Goal: Information Seeking & Learning: Understand process/instructions

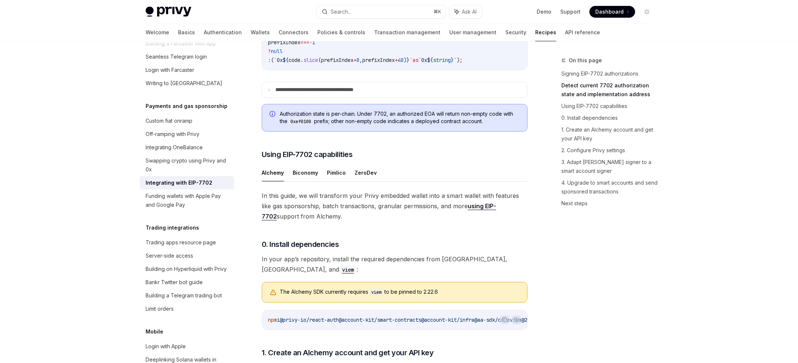
scroll to position [504, 0]
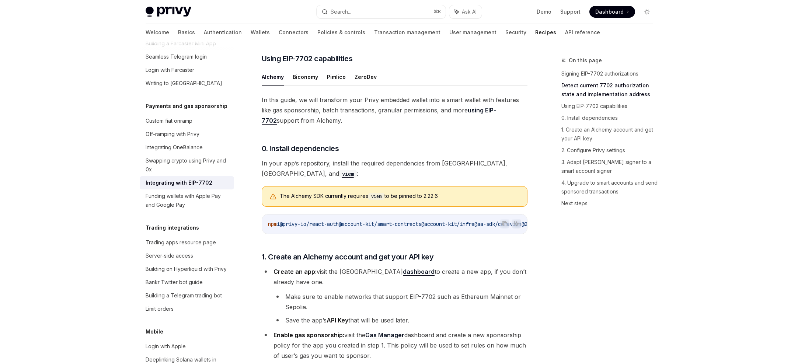
drag, startPoint x: 265, startPoint y: 123, endPoint x: 385, endPoint y: 132, distance: 120.5
click at [388, 126] on span "In this guide, we will transform your Privy embedded wallet into a smart wallet…" at bounding box center [395, 110] width 266 height 31
click at [385, 126] on span "In this guide, we will transform your Privy embedded wallet into a smart wallet…" at bounding box center [395, 110] width 266 height 31
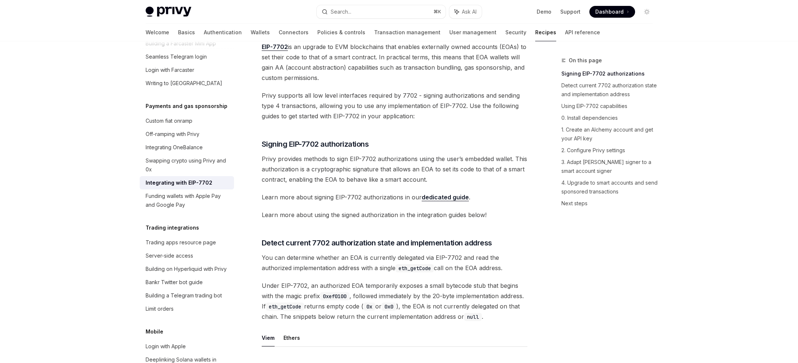
scroll to position [0, 0]
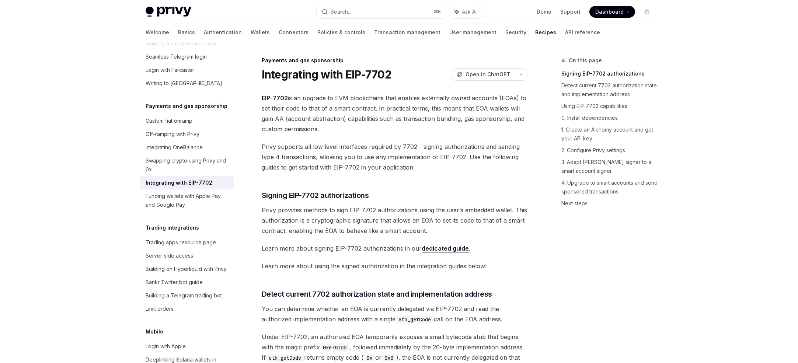
click at [293, 94] on span "EIP-7702 is an upgrade to EVM blockchains that enables externally owned account…" at bounding box center [395, 113] width 266 height 41
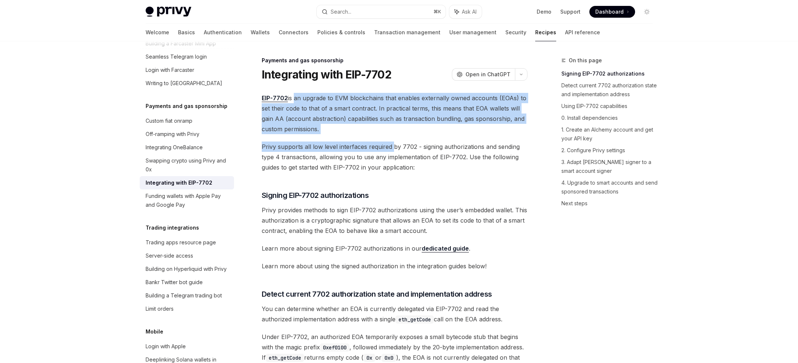
drag, startPoint x: 293, startPoint y: 94, endPoint x: 391, endPoint y: 142, distance: 108.7
click at [391, 142] on span "Privy supports all low level interfaces required by 7702 - signing authorizatio…" at bounding box center [395, 156] width 266 height 31
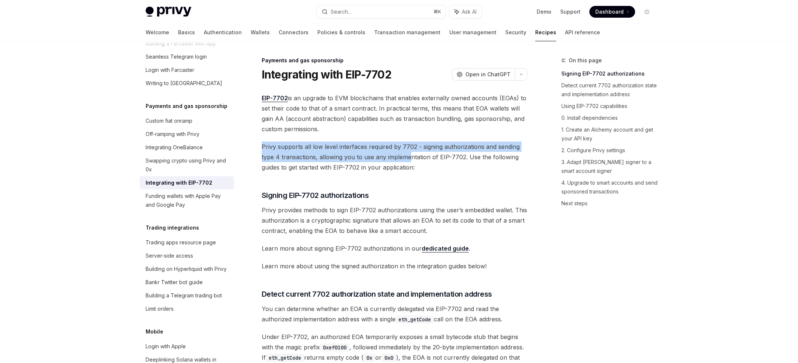
drag, startPoint x: 410, startPoint y: 160, endPoint x: 337, endPoint y: 134, distance: 76.6
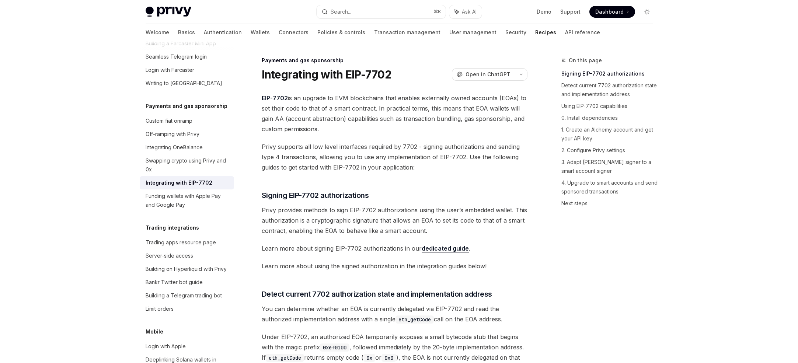
click at [337, 133] on span "EIP-7702 is an upgrade to EVM blockchains that enables externally owned account…" at bounding box center [395, 113] width 266 height 41
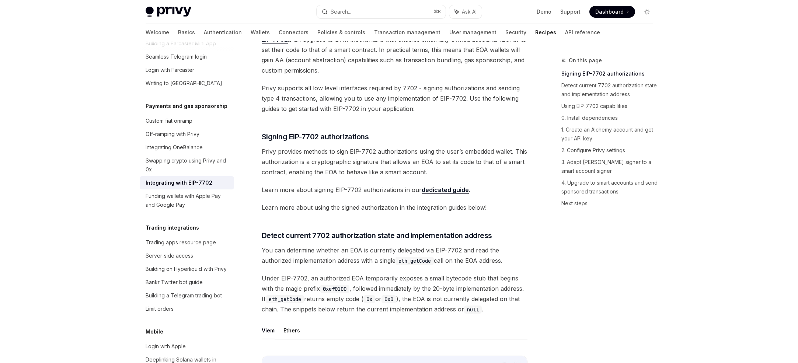
scroll to position [58, 0]
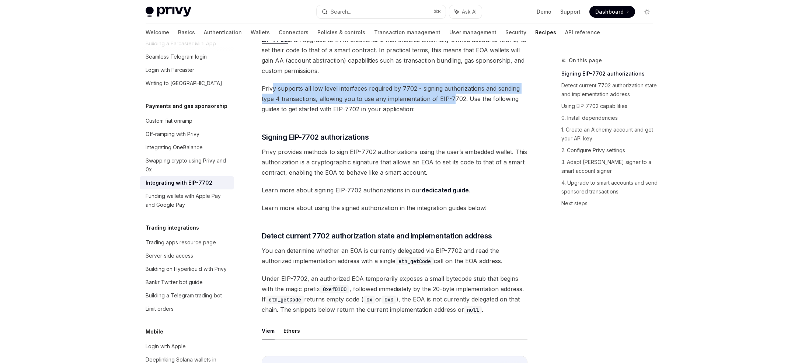
drag, startPoint x: 273, startPoint y: 92, endPoint x: 450, endPoint y: 101, distance: 177.4
click at [451, 101] on span "Privy supports all low level interfaces required by 7702 - signing authorizatio…" at bounding box center [395, 98] width 266 height 31
click at [450, 101] on span "Privy supports all low level interfaces required by 7702 - signing authorizatio…" at bounding box center [395, 98] width 266 height 31
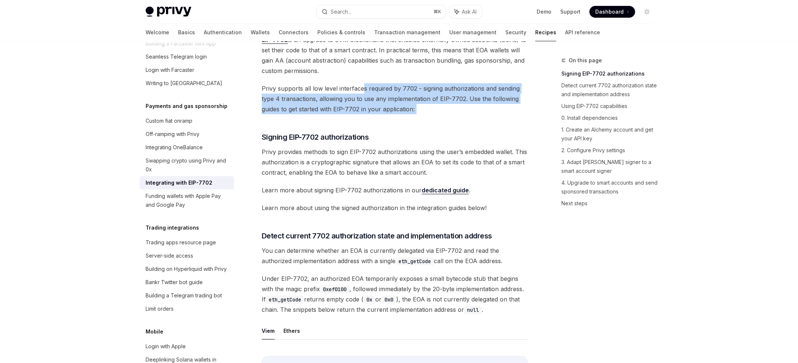
drag, startPoint x: 459, startPoint y: 116, endPoint x: 350, endPoint y: 88, distance: 111.9
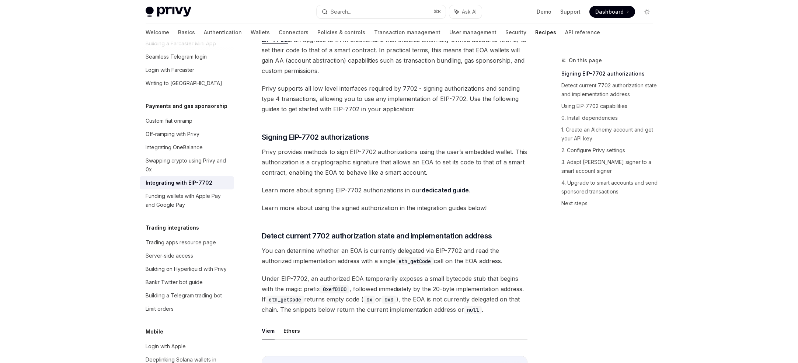
click at [350, 88] on span "Privy supports all low level interfaces required by 7702 - signing authorizatio…" at bounding box center [395, 98] width 266 height 31
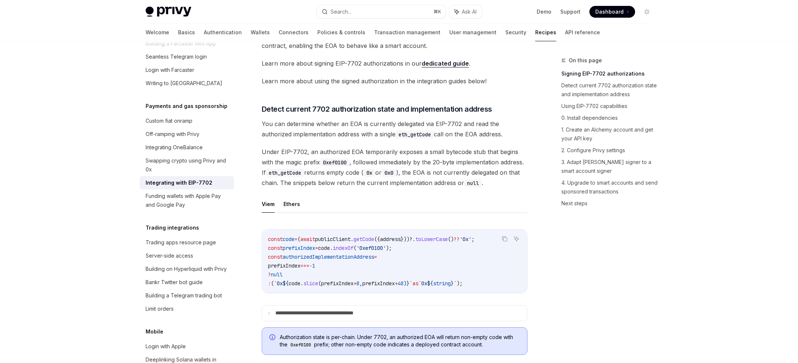
scroll to position [196, 0]
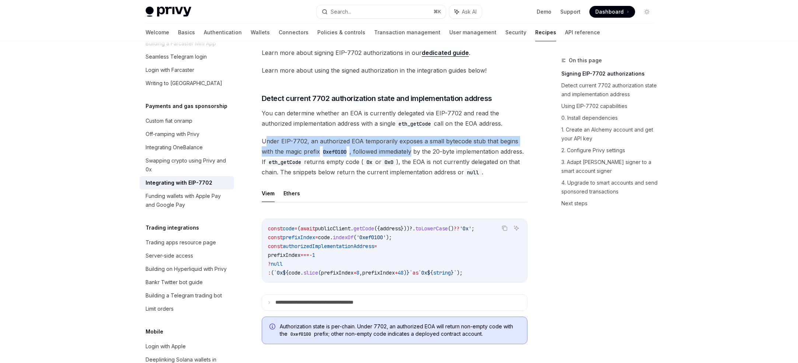
drag, startPoint x: 264, startPoint y: 144, endPoint x: 419, endPoint y: 158, distance: 155.3
click at [416, 155] on span "Under EIP-7702, an authorized EOA temporarily exposes a small bytecode stub tha…" at bounding box center [395, 156] width 266 height 41
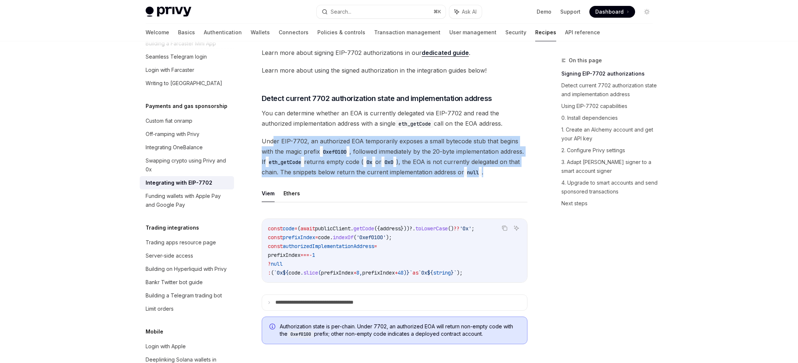
drag, startPoint x: 420, startPoint y: 185, endPoint x: 273, endPoint y: 141, distance: 153.0
click at [273, 141] on span "Under EIP-7702, an authorized EOA temporarily exposes a small bytecode stub tha…" at bounding box center [395, 156] width 266 height 41
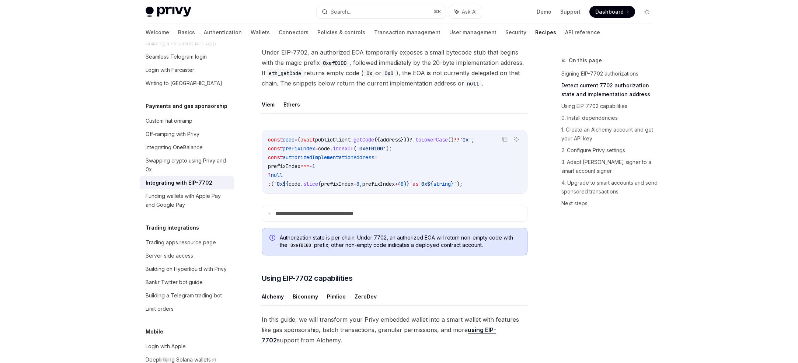
scroll to position [234, 0]
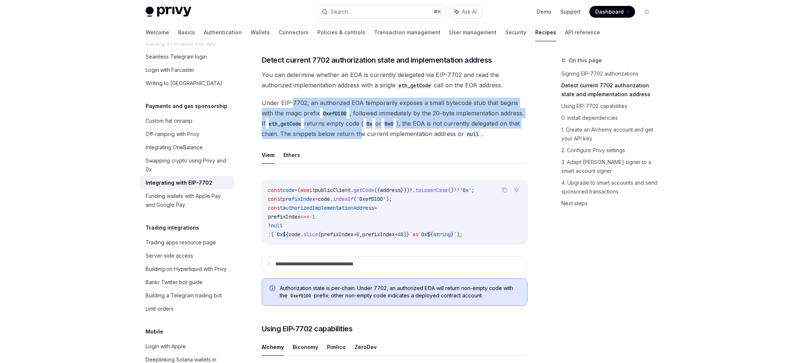
drag, startPoint x: 291, startPoint y: 107, endPoint x: 409, endPoint y: 131, distance: 121.1
click at [411, 132] on span "Under EIP-7702, an authorized EOA temporarily exposes a small bytecode stub tha…" at bounding box center [395, 118] width 266 height 41
click at [409, 131] on span "Under EIP-7702, an authorized EOA temporarily exposes a small bytecode stub tha…" at bounding box center [395, 118] width 266 height 41
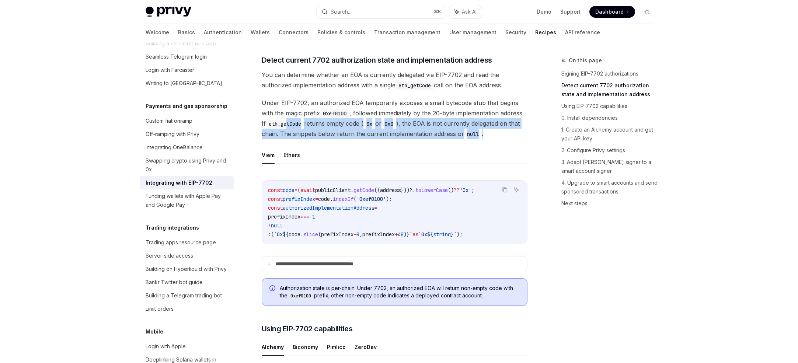
drag, startPoint x: 419, startPoint y: 145, endPoint x: 311, endPoint y: 124, distance: 110.0
click at [311, 124] on span "Under EIP-7702, an authorized EOA temporarily exposes a small bytecode stub tha…" at bounding box center [395, 118] width 266 height 41
click at [304, 124] on code "eth_getCode" at bounding box center [285, 124] width 38 height 8
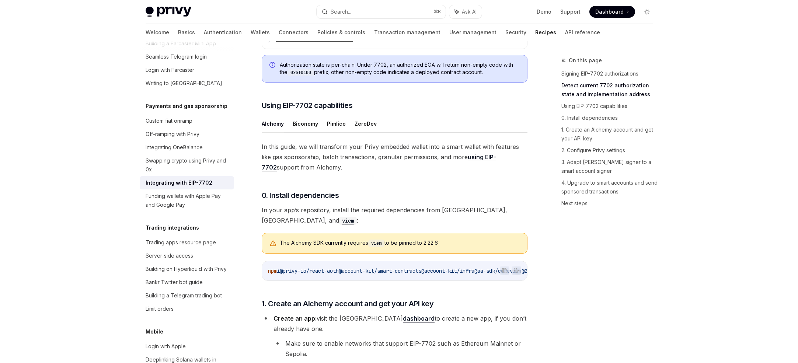
scroll to position [458, 0]
click at [312, 131] on button "Biconomy" at bounding box center [305, 122] width 25 height 17
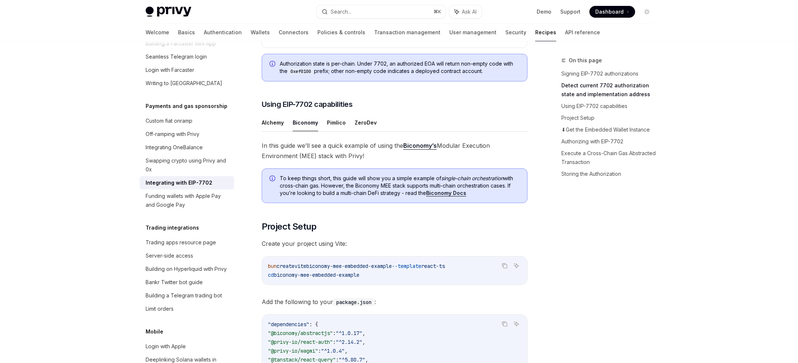
click at [345, 132] on ul "Alchemy Biconomy Pimlico ZeroDev" at bounding box center [395, 123] width 266 height 18
click at [337, 131] on button "Pimlico" at bounding box center [336, 122] width 19 height 17
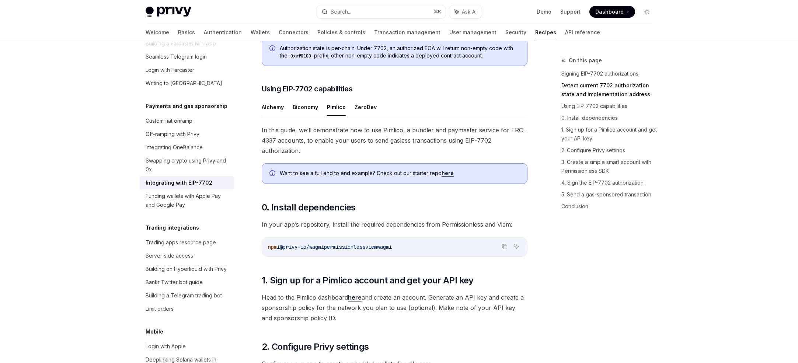
scroll to position [476, 0]
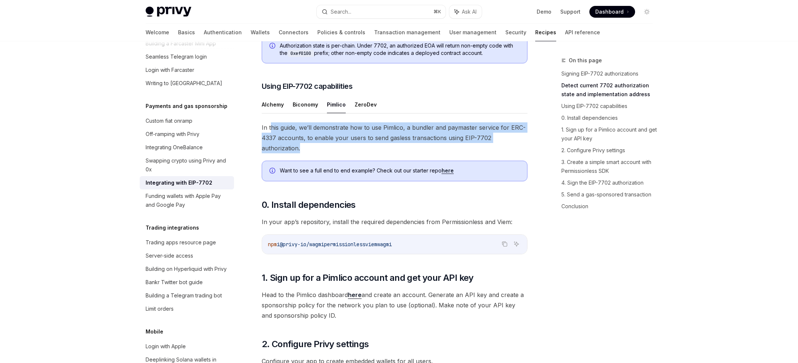
drag, startPoint x: 270, startPoint y: 144, endPoint x: 368, endPoint y: 160, distance: 99.6
click at [369, 153] on span "In this guide, we’ll demonstrate how to use Pimlico, a bundler and paymaster se…" at bounding box center [395, 137] width 266 height 31
click at [368, 153] on span "In this guide, we’ll demonstrate how to use Pimlico, a bundler and paymaster se…" at bounding box center [395, 137] width 266 height 31
drag, startPoint x: 395, startPoint y: 160, endPoint x: 259, endPoint y: 141, distance: 137.2
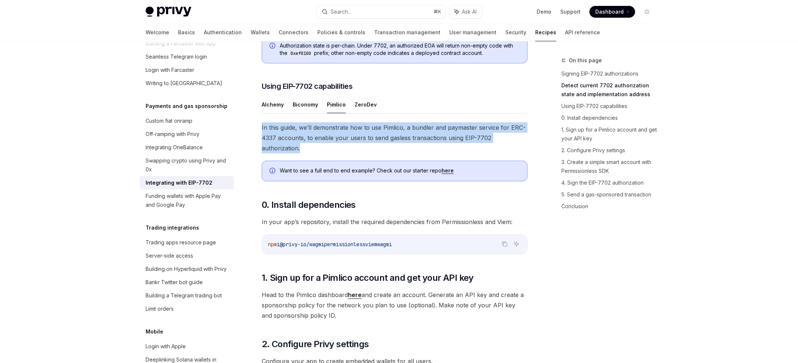
drag, startPoint x: 314, startPoint y: 162, endPoint x: 266, endPoint y: 141, distance: 51.8
click at [266, 141] on span "In this guide, we’ll demonstrate how to use Pimlico, a bundler and paymaster se…" at bounding box center [395, 137] width 266 height 31
drag, startPoint x: 262, startPoint y: 139, endPoint x: 347, endPoint y: 158, distance: 87.2
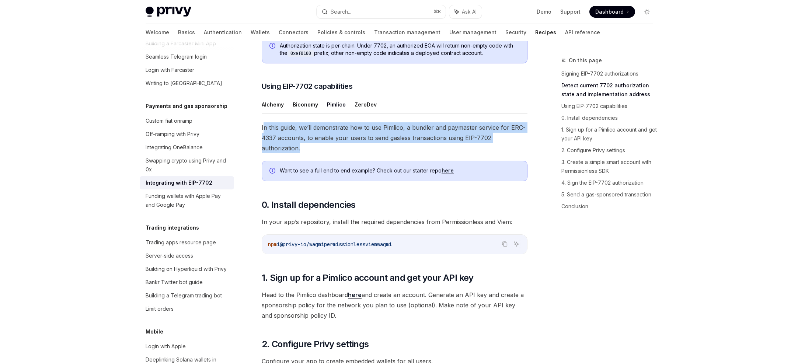
click at [348, 153] on span "In this guide, we’ll demonstrate how to use Pimlico, a bundler and paymaster se…" at bounding box center [395, 137] width 266 height 31
click at [347, 153] on span "In this guide, we’ll demonstrate how to use Pimlico, a bundler and paymaster se…" at bounding box center [395, 137] width 266 height 31
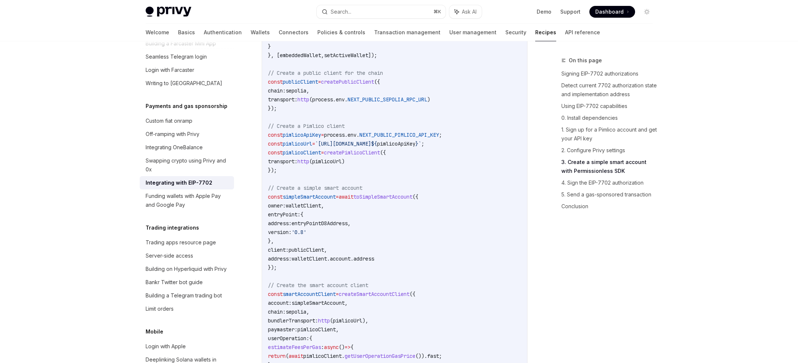
scroll to position [1164, 0]
click at [379, 204] on code "import { usePrivy , useSign7702Authorization , useWallets } from '@privy-io/rea…" at bounding box center [394, 125] width 253 height 522
click at [386, 199] on span "toSimpleSmartAccount" at bounding box center [382, 196] width 59 height 7
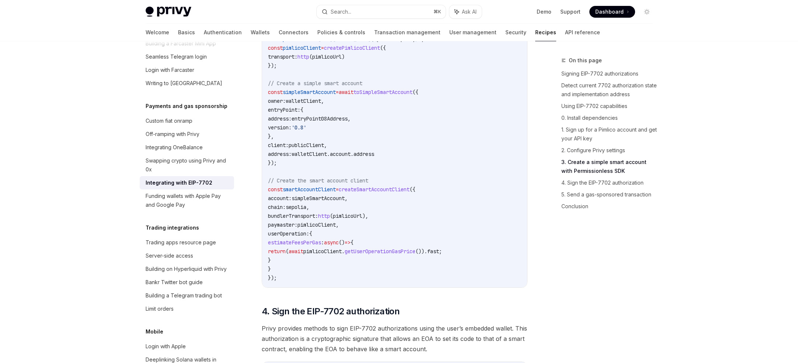
scroll to position [1268, 0]
click at [338, 122] on span "entryPoint08Address" at bounding box center [319, 118] width 56 height 7
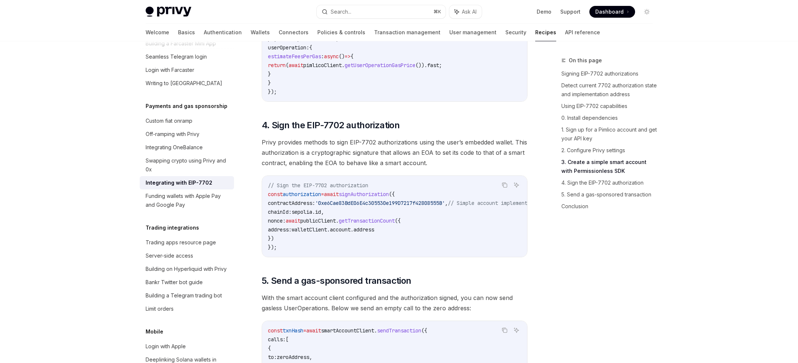
scroll to position [1453, 0]
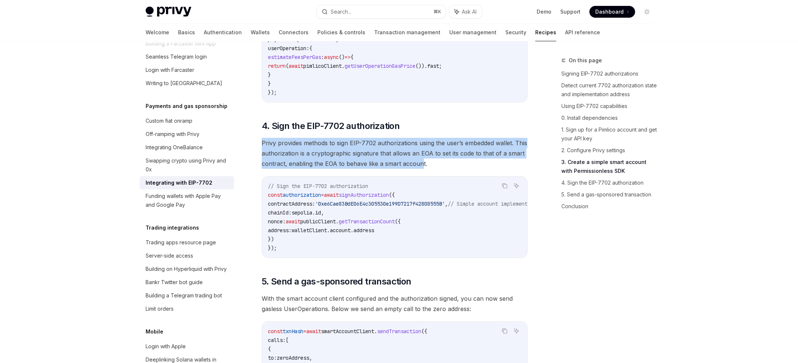
drag, startPoint x: 259, startPoint y: 160, endPoint x: 417, endPoint y: 174, distance: 159.3
click at [417, 169] on span "Privy provides methods to sign EIP-7702 authorizations using the user’s embedde…" at bounding box center [395, 153] width 266 height 31
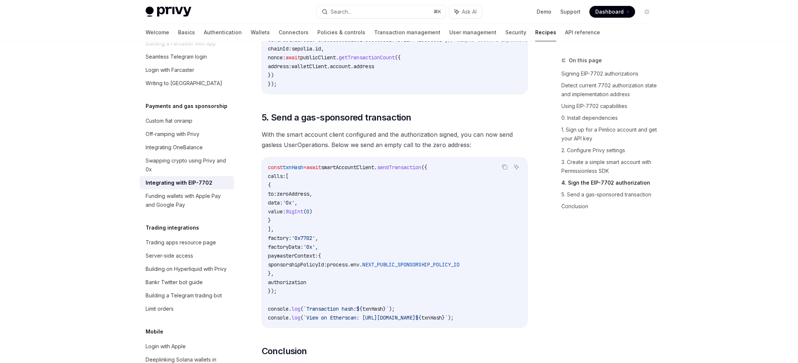
scroll to position [1618, 0]
click at [374, 170] on span "smartAccountClient" at bounding box center [347, 167] width 53 height 7
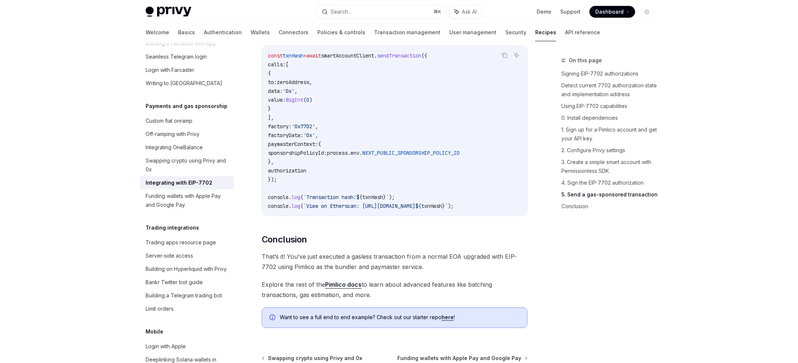
scroll to position [1742, 0]
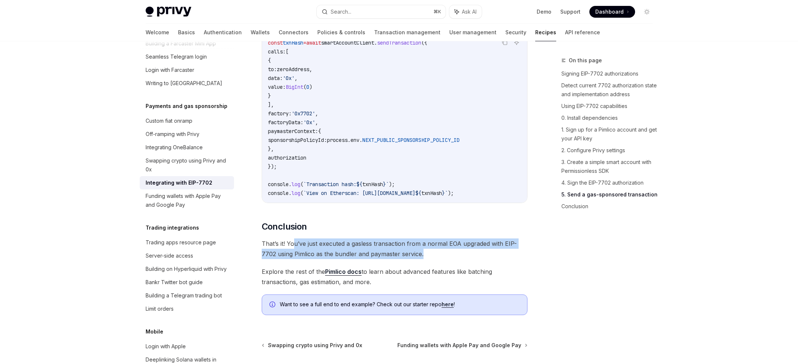
drag, startPoint x: 293, startPoint y: 260, endPoint x: 466, endPoint y: 269, distance: 173.8
click at [467, 259] on span "That’s it! You’ve just executed a gasless transaction from a normal EOA upgrade…" at bounding box center [395, 248] width 266 height 21
click at [466, 259] on span "That’s it! You’ve just executed a gasless transaction from a normal EOA upgrade…" at bounding box center [395, 248] width 266 height 21
drag, startPoint x: 487, startPoint y: 269, endPoint x: 310, endPoint y: 266, distance: 177.2
click at [309, 259] on span "That’s it! You’ve just executed a gasless transaction from a normal EOA upgrade…" at bounding box center [395, 248] width 266 height 21
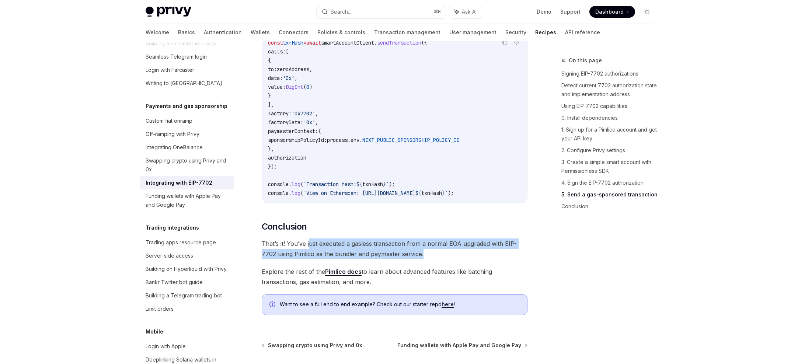
click at [310, 259] on span "That’s it! You’ve just executed a gasless transaction from a normal EOA upgrade…" at bounding box center [395, 248] width 266 height 21
drag, startPoint x: 259, startPoint y: 261, endPoint x: 504, endPoint y: 280, distance: 246.1
drag, startPoint x: 533, startPoint y: 280, endPoint x: 319, endPoint y: 248, distance: 216.9
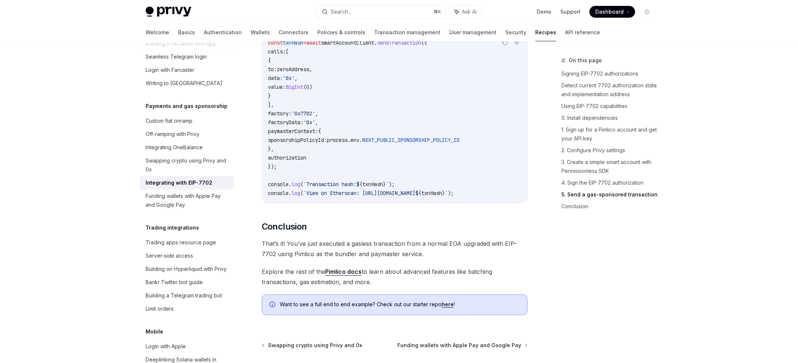
click at [333, 259] on span "That’s it! You’ve just executed a gasless transaction from a normal EOA upgrade…" at bounding box center [395, 248] width 266 height 21
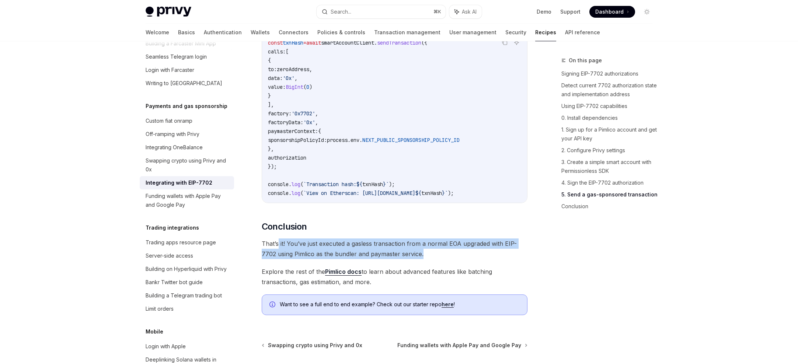
drag, startPoint x: 460, startPoint y: 274, endPoint x: 273, endPoint y: 265, distance: 187.7
click at [274, 259] on span "That’s it! You’ve just executed a gasless transaction from a normal EOA upgrade…" at bounding box center [395, 248] width 266 height 21
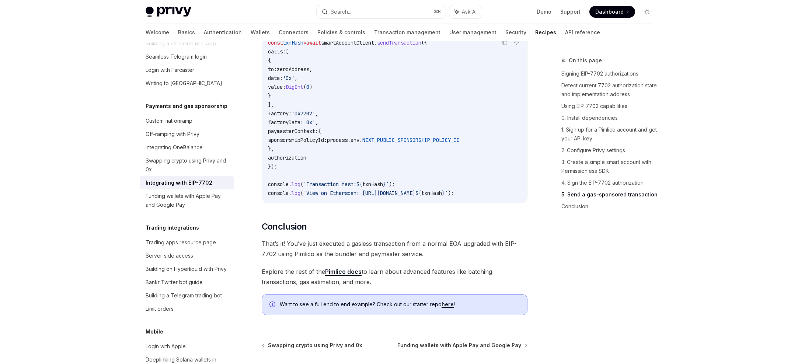
click at [273, 259] on span "That’s it! You’ve just executed a gasless transaction from a normal EOA upgrade…" at bounding box center [395, 248] width 266 height 21
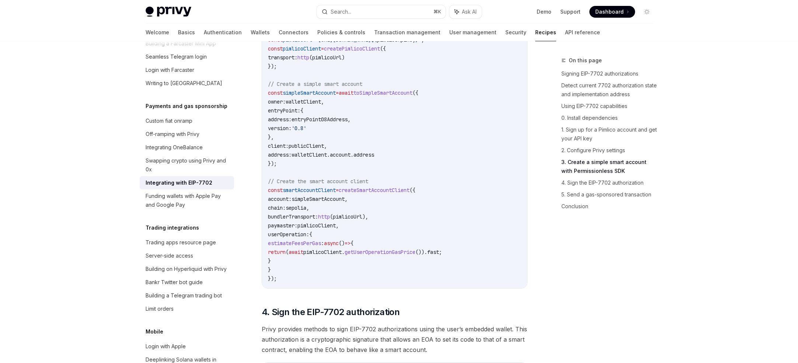
scroll to position [1268, 0]
click at [320, 202] on span "simpleSmartAccount" at bounding box center [317, 198] width 53 height 7
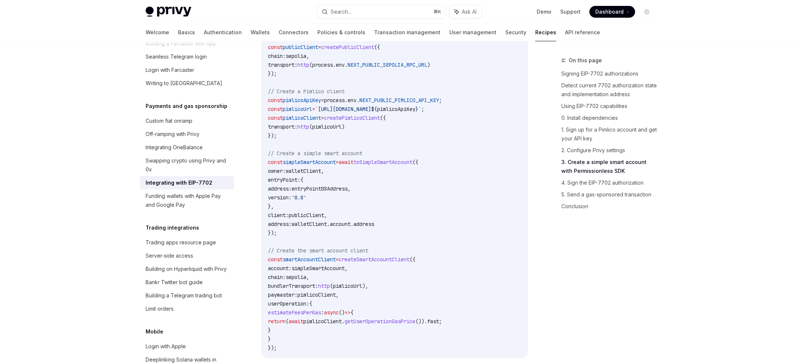
scroll to position [1198, 0]
click at [330, 192] on span "entryPoint08Address" at bounding box center [319, 189] width 56 height 7
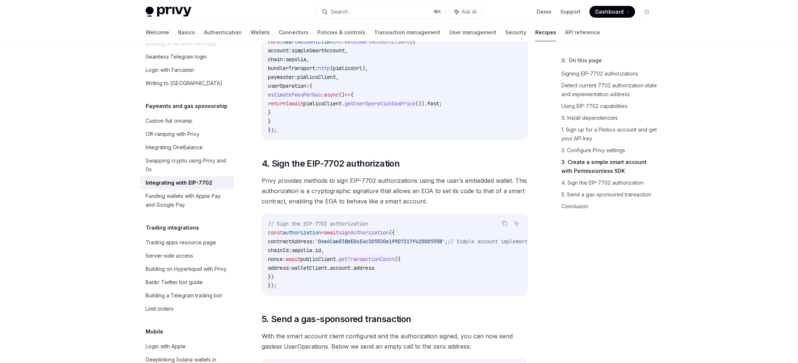
scroll to position [1442, 0]
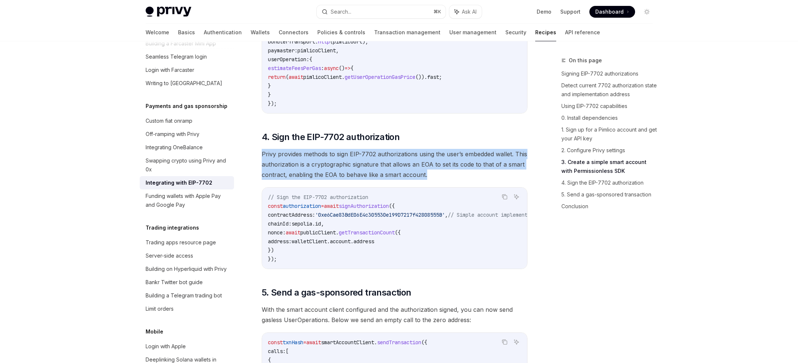
drag, startPoint x: 301, startPoint y: 163, endPoint x: 455, endPoint y: 186, distance: 155.0
click at [455, 180] on span "Privy provides methods to sign EIP-7702 authorizations using the user’s embedde…" at bounding box center [395, 164] width 266 height 31
drag, startPoint x: 472, startPoint y: 186, endPoint x: 301, endPoint y: 169, distance: 171.0
click at [301, 169] on span "Privy provides methods to sign EIP-7702 authorizations using the user’s embedde…" at bounding box center [395, 164] width 266 height 31
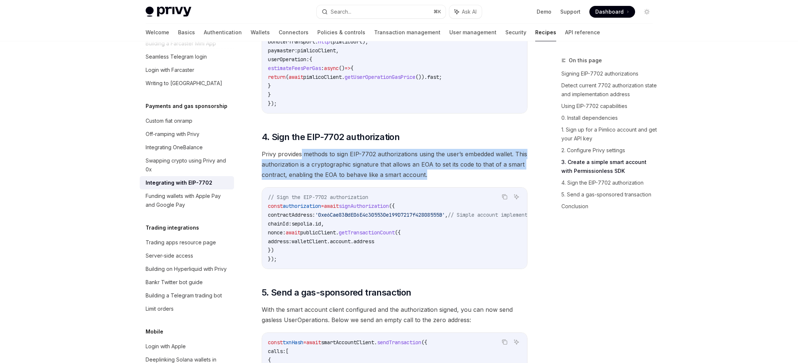
click at [301, 169] on span "Privy provides methods to sign EIP-7702 authorizations using the user’s embedde…" at bounding box center [395, 164] width 266 height 31
drag, startPoint x: 301, startPoint y: 169, endPoint x: 438, endPoint y: 196, distance: 138.8
drag, startPoint x: 479, startPoint y: 196, endPoint x: 285, endPoint y: 173, distance: 195.9
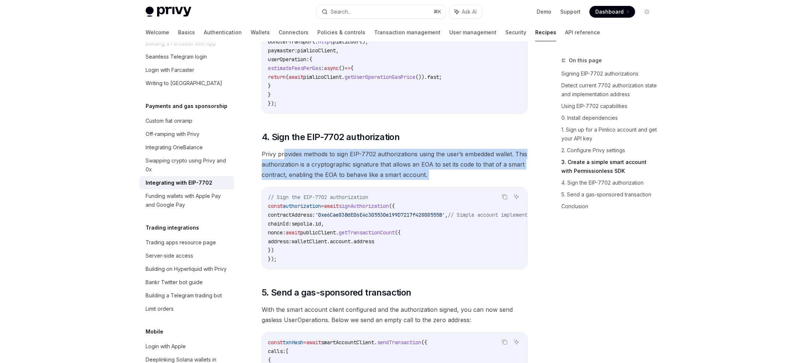
click at [285, 173] on span "Privy provides methods to sign EIP-7702 authorizations using the user’s embedde…" at bounding box center [395, 164] width 266 height 31
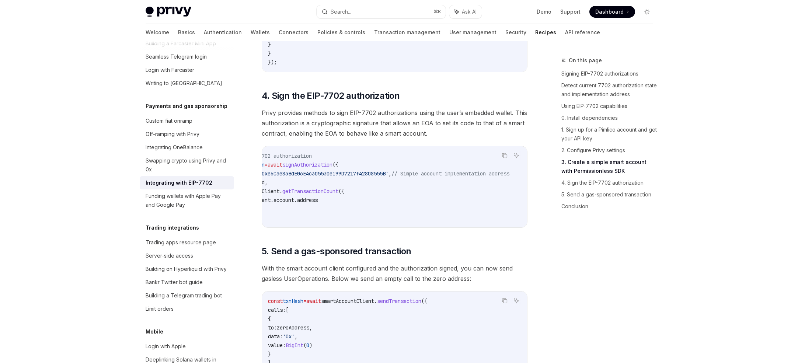
scroll to position [0, 0]
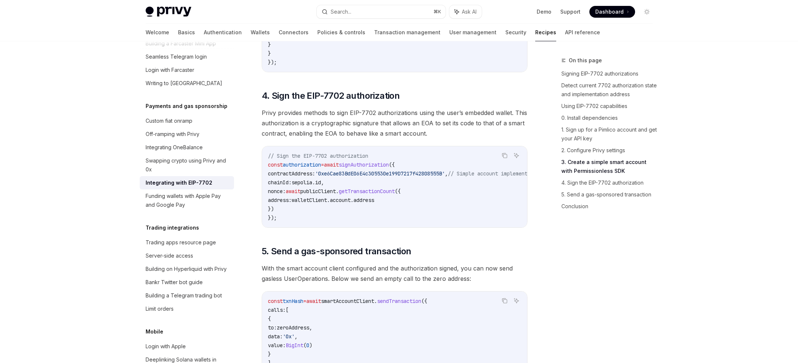
click at [375, 168] on span "signAuthorization" at bounding box center [364, 164] width 50 height 7
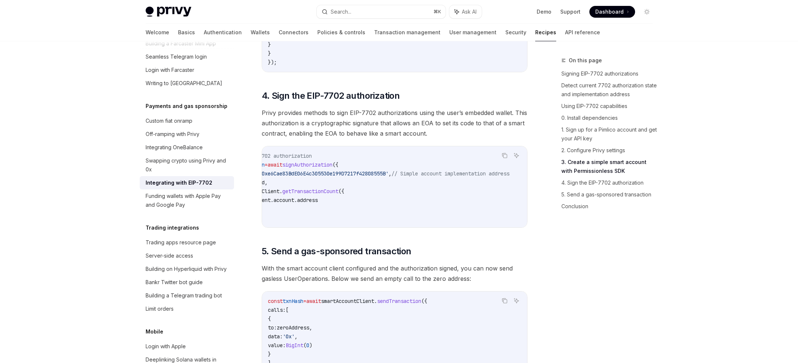
scroll to position [0, 84]
click at [347, 177] on span "'0xe6Cae83BdE06E4c305530e199D7217f42808555B'" at bounding box center [324, 173] width 130 height 7
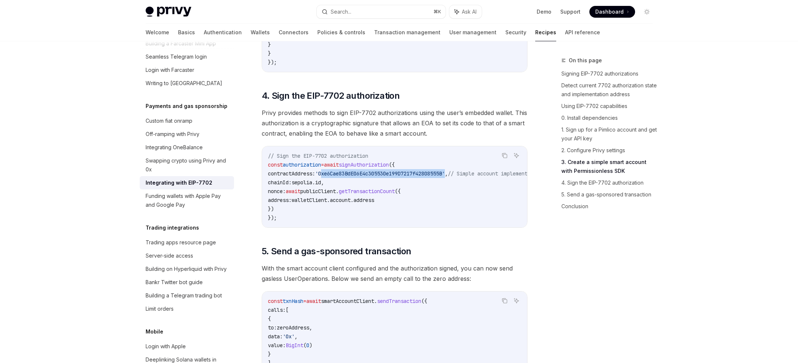
click at [382, 177] on span "'0xe6Cae83BdE06E4c305530e199D7217f42808555B'" at bounding box center [380, 173] width 130 height 7
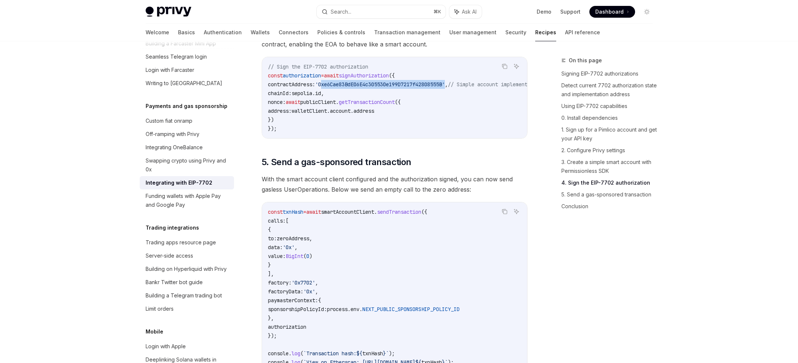
scroll to position [1613, 0]
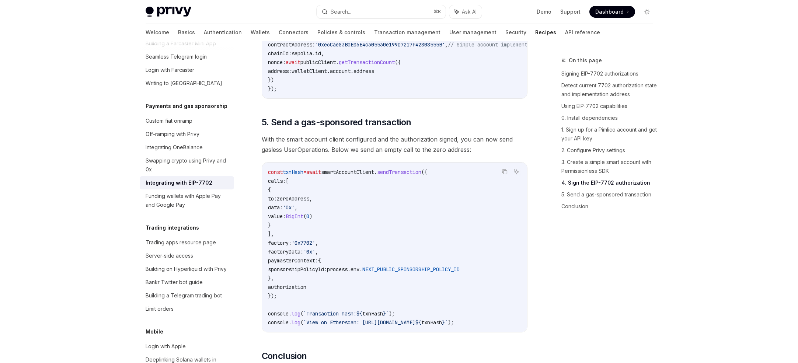
click at [302, 290] on span "authorization" at bounding box center [287, 287] width 38 height 7
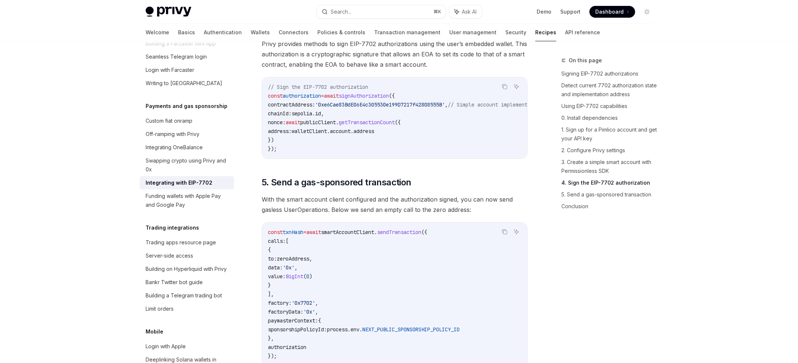
scroll to position [1552, 0]
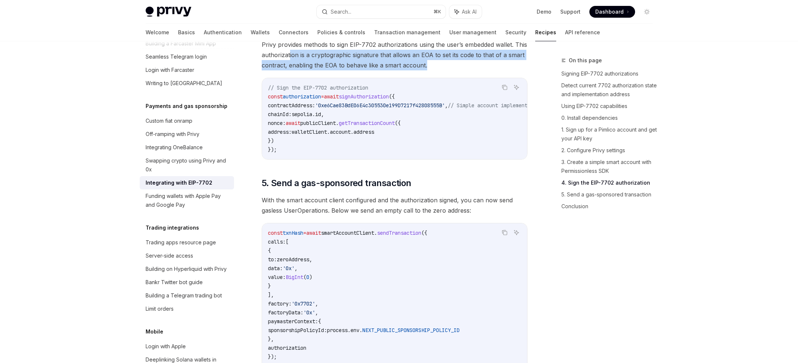
drag, startPoint x: 289, startPoint y: 70, endPoint x: 452, endPoint y: 80, distance: 163.5
click at [452, 70] on span "Privy provides methods to sign EIP-7702 authorizations using the user’s embedde…" at bounding box center [395, 54] width 266 height 31
drag, startPoint x: 489, startPoint y: 80, endPoint x: 306, endPoint y: 69, distance: 183.8
click at [306, 70] on span "Privy provides methods to sign EIP-7702 authorizations using the user’s embedde…" at bounding box center [395, 54] width 266 height 31
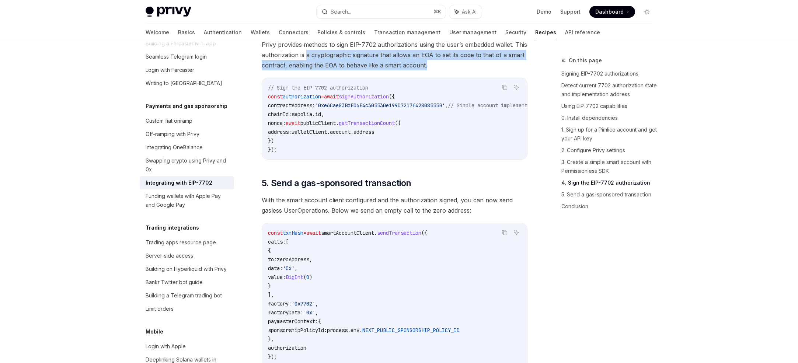
click at [306, 69] on span "Privy provides methods to sign EIP-7702 authorizations using the user’s embedde…" at bounding box center [395, 54] width 266 height 31
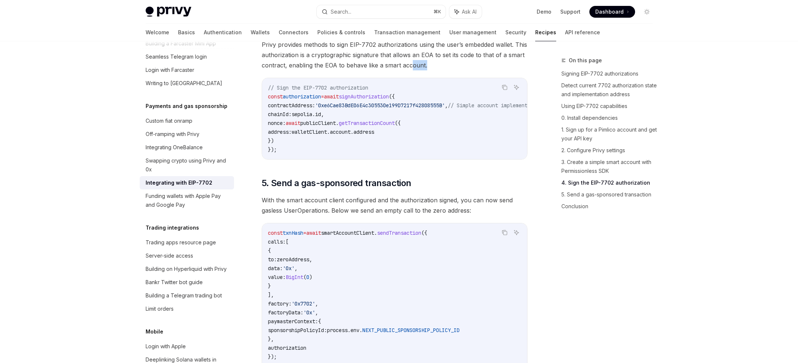
drag, startPoint x: 439, startPoint y: 81, endPoint x: 395, endPoint y: 81, distance: 44.2
click at [403, 70] on span "Privy provides methods to sign EIP-7702 authorizations using the user’s embedde…" at bounding box center [395, 54] width 266 height 31
click at [395, 70] on span "Privy provides methods to sign EIP-7702 authorizations using the user’s embedde…" at bounding box center [395, 54] width 266 height 31
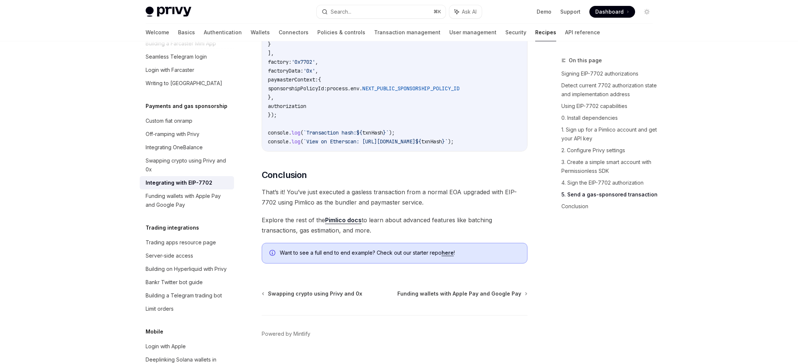
scroll to position [1803, 0]
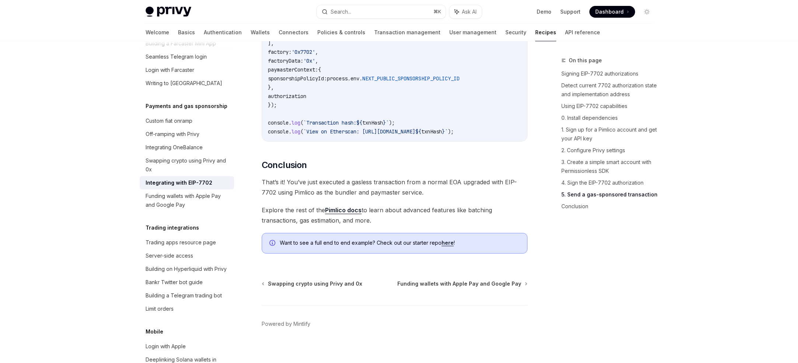
drag, startPoint x: 259, startPoint y: 200, endPoint x: 495, endPoint y: 234, distance: 238.9
click at [495, 225] on span "Explore the rest of the Pimlico docs to learn about advanced features like batc…" at bounding box center [395, 215] width 266 height 21
drag, startPoint x: 530, startPoint y: 235, endPoint x: 385, endPoint y: 199, distance: 149.2
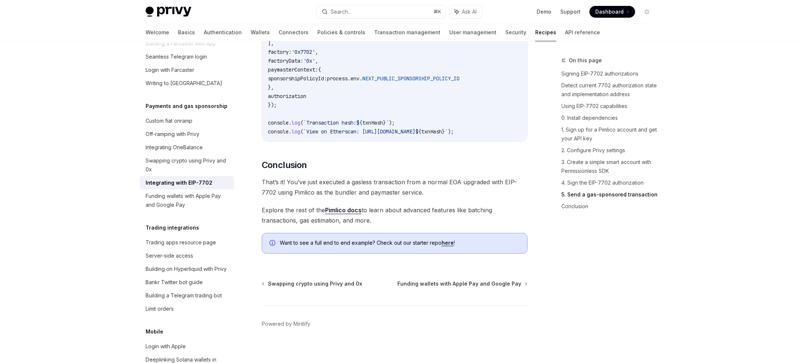
click at [385, 197] on span "That’s it! You’ve just executed a gasless transaction from a normal EOA upgrade…" at bounding box center [395, 187] width 266 height 21
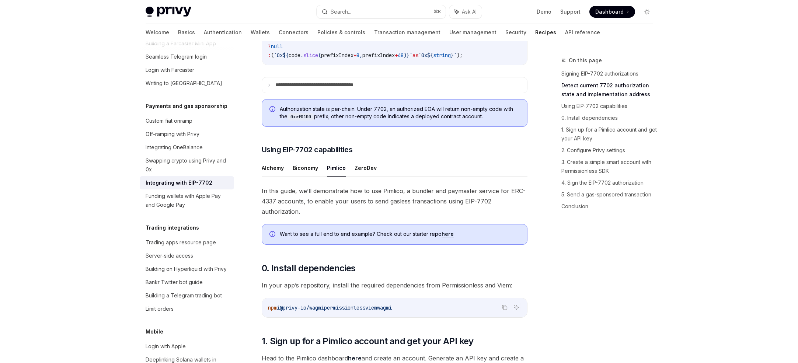
scroll to position [413, 0]
drag, startPoint x: 328, startPoint y: 118, endPoint x: 459, endPoint y: 133, distance: 131.7
click at [459, 127] on div "Authorization state is per-chain. Under 7702, an authorized EOA will return non…" at bounding box center [395, 113] width 266 height 28
click at [458, 121] on span "Authorization state is per-chain. Under 7702, an authorized EOA will return non…" at bounding box center [400, 113] width 240 height 15
drag, startPoint x: 497, startPoint y: 132, endPoint x: 320, endPoint y: 124, distance: 176.7
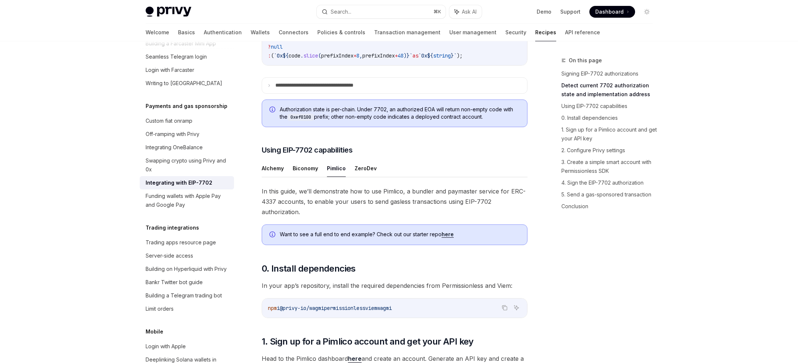
click at [320, 121] on span "Authorization state is per-chain. Under 7702, an authorized EOA will return non…" at bounding box center [400, 113] width 240 height 15
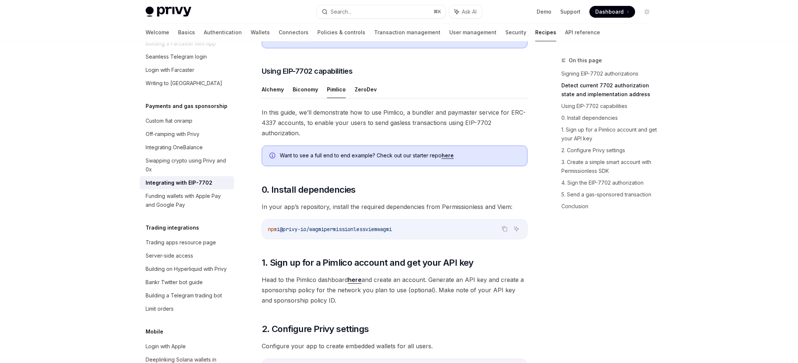
scroll to position [501, 0]
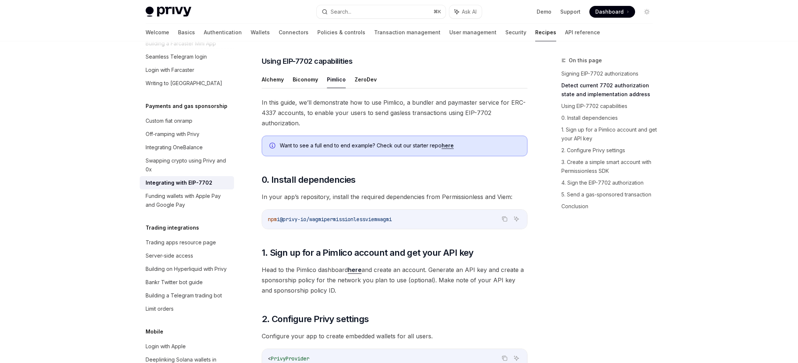
drag, startPoint x: 363, startPoint y: 209, endPoint x: 464, endPoint y: 209, distance: 100.6
click at [462, 202] on span "In your app’s repository, install the required dependencies from Permissionless…" at bounding box center [395, 197] width 266 height 10
click at [464, 202] on span "In your app’s repository, install the required dependencies from Permissionless…" at bounding box center [395, 197] width 266 height 10
drag, startPoint x: 510, startPoint y: 209, endPoint x: 327, endPoint y: 209, distance: 183.1
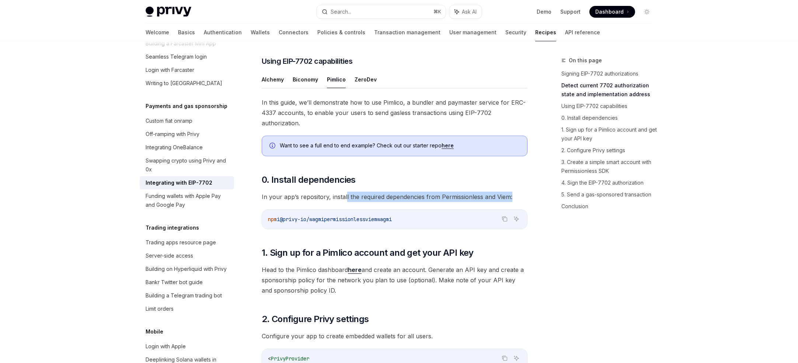
click at [329, 202] on span "In your app’s repository, install the required dependencies from Permissionless…" at bounding box center [395, 197] width 266 height 10
click at [327, 202] on span "In your app’s repository, install the required dependencies from Permissionless…" at bounding box center [395, 197] width 266 height 10
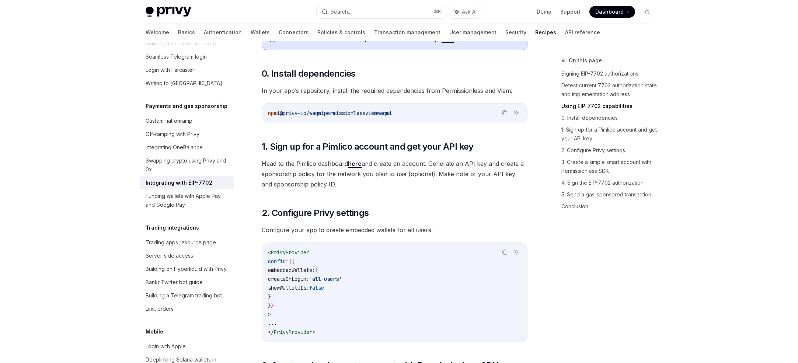
scroll to position [608, 0]
drag, startPoint x: 275, startPoint y: 174, endPoint x: 403, endPoint y: 196, distance: 129.7
click at [403, 189] on span "Head to the Pimlico dashboard here and create an account. Generate an API key a…" at bounding box center [395, 173] width 266 height 31
drag, startPoint x: 424, startPoint y: 196, endPoint x: 312, endPoint y: 182, distance: 112.9
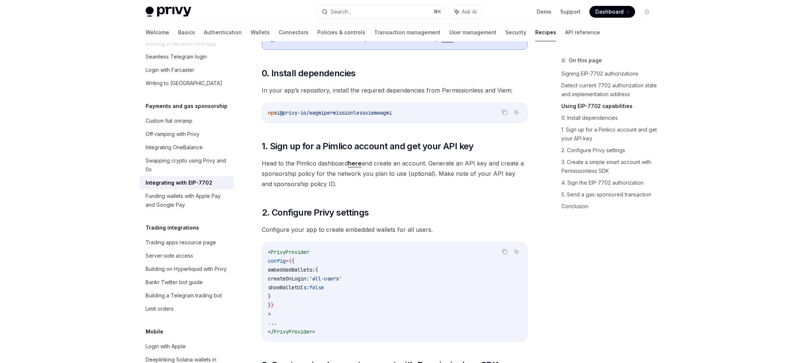
click at [312, 182] on span "Head to the Pimlico dashboard here and create an account. Generate an API key a…" at bounding box center [395, 173] width 266 height 31
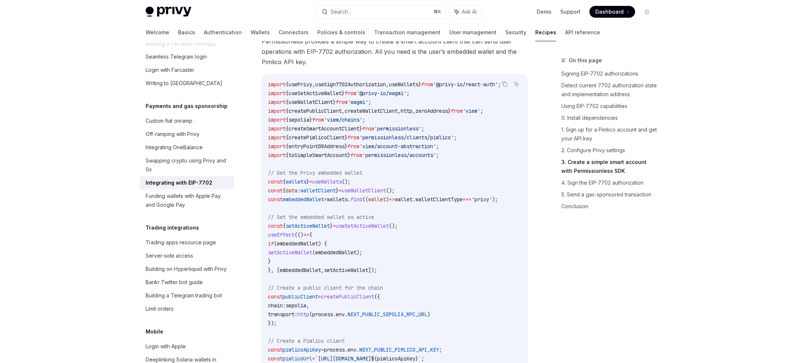
scroll to position [948, 0]
drag, startPoint x: 267, startPoint y: 158, endPoint x: 477, endPoint y: 158, distance: 210.0
click at [478, 158] on code "import { usePrivy , useSign7702Authorization , useWallets } from '@privy-io/rea…" at bounding box center [394, 342] width 253 height 522
click at [477, 158] on code "import { usePrivy , useSign7702Authorization , useWallets } from '@privy-io/rea…" at bounding box center [394, 342] width 253 height 522
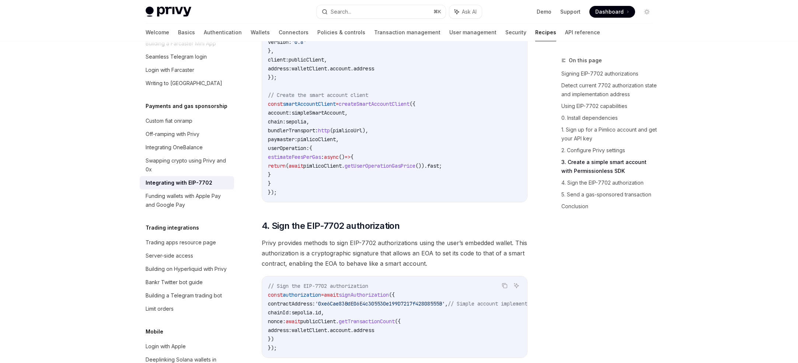
scroll to position [1420, 0]
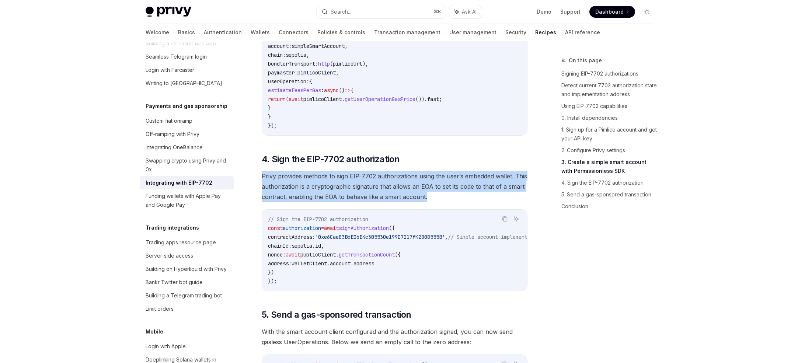
drag, startPoint x: 430, startPoint y: 216, endPoint x: 262, endPoint y: 187, distance: 170.1
click at [262, 187] on span "Privy provides methods to sign EIP-7702 authorizations using the user’s embedde…" at bounding box center [395, 186] width 266 height 31
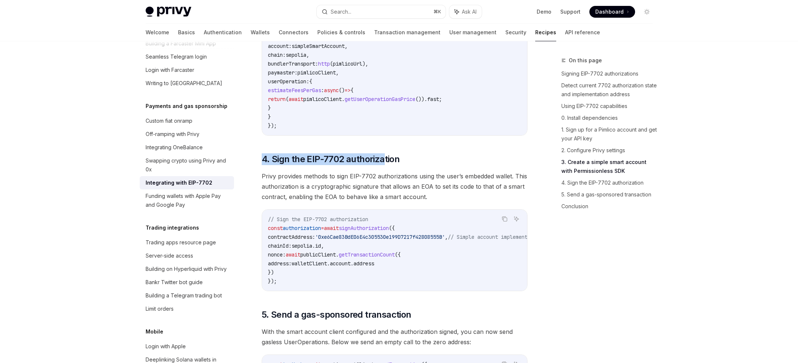
drag, startPoint x: 384, startPoint y: 178, endPoint x: 455, endPoint y: 162, distance: 72.8
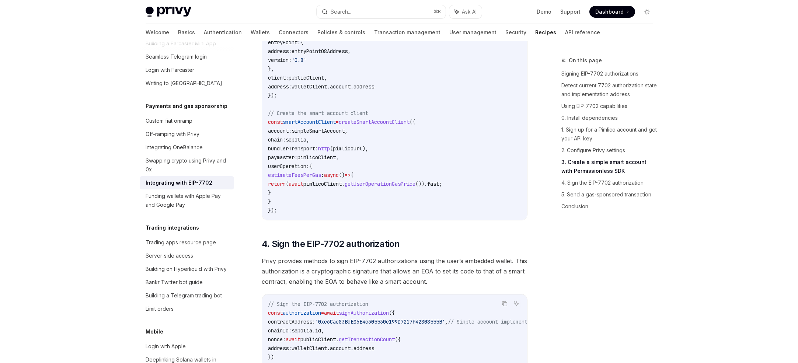
scroll to position [1333, 0]
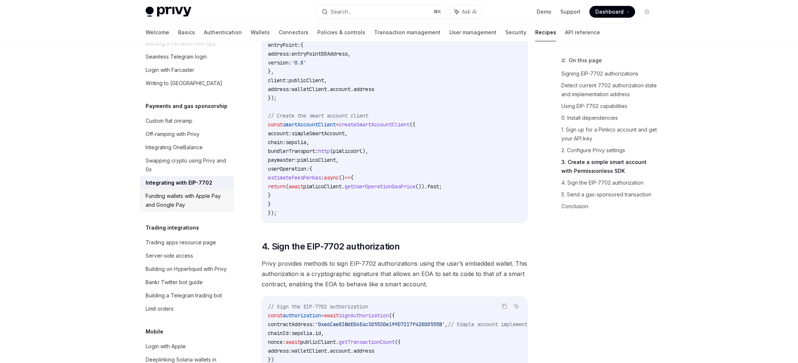
click at [193, 192] on div "Funding wallets with Apple Pay and Google Pay" at bounding box center [188, 201] width 84 height 18
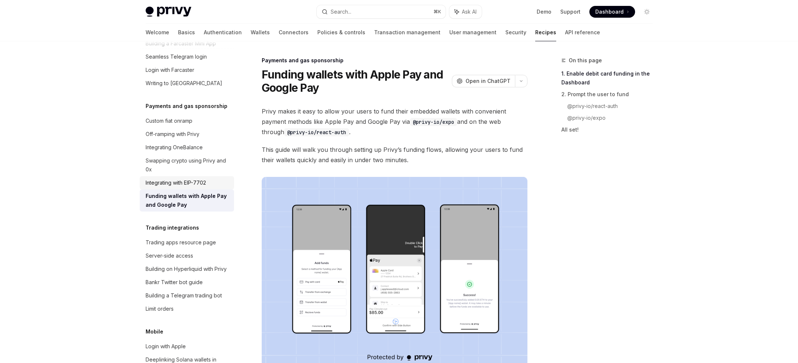
click at [194, 179] on link "Integrating with EIP-7702" at bounding box center [187, 182] width 94 height 13
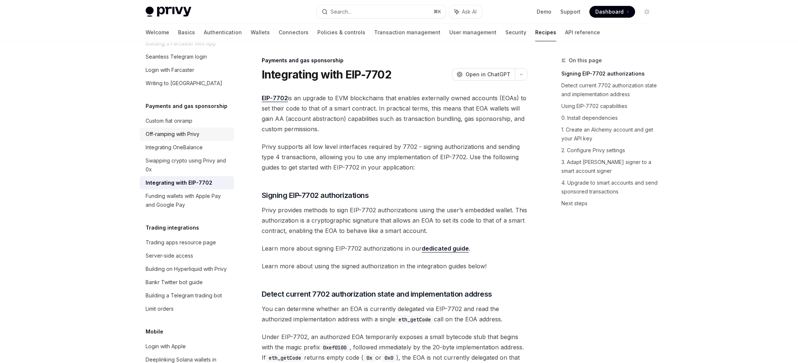
click at [174, 130] on div "Off-ramping with Privy" at bounding box center [173, 134] width 54 height 9
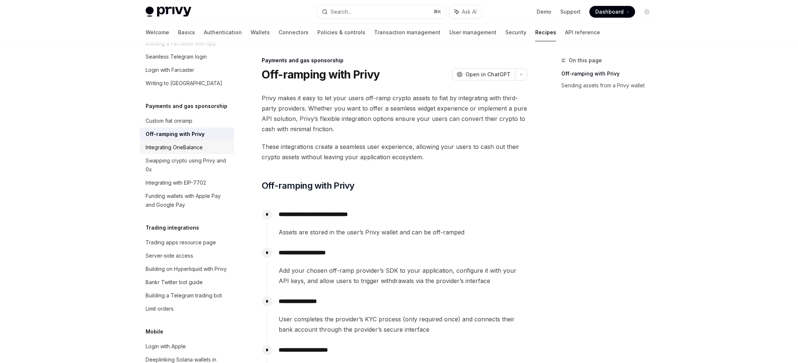
click at [178, 143] on div "Integrating OneBalance" at bounding box center [174, 147] width 57 height 9
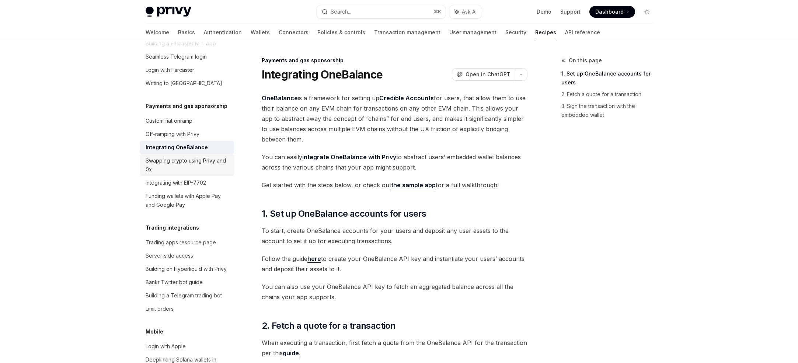
click at [174, 159] on div "Swapping crypto using Privy and 0x" at bounding box center [188, 165] width 84 height 18
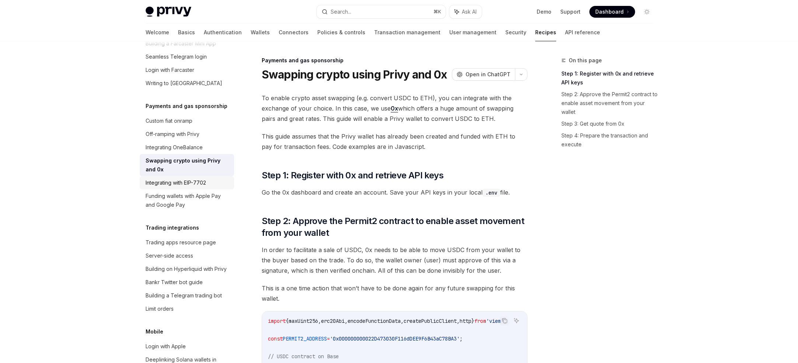
click at [200, 178] on div "Integrating with EIP-7702" at bounding box center [176, 182] width 60 height 9
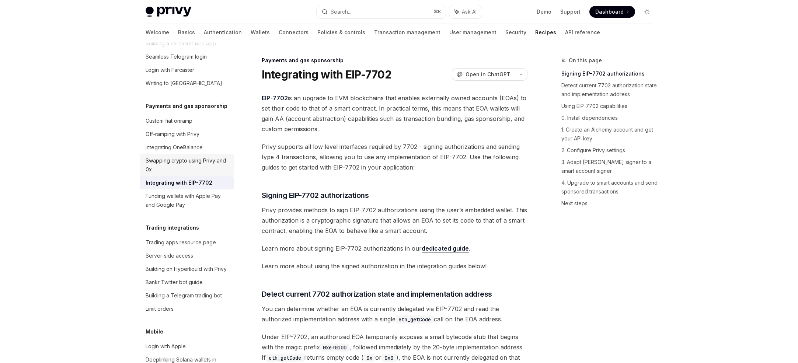
click at [200, 156] on div "Swapping crypto using Privy and 0x" at bounding box center [188, 165] width 84 height 18
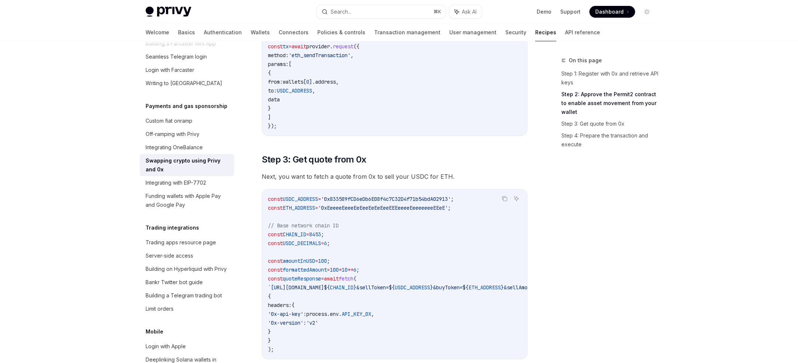
scroll to position [452, 0]
click at [183, 178] on div "Integrating with EIP-7702" at bounding box center [176, 182] width 60 height 9
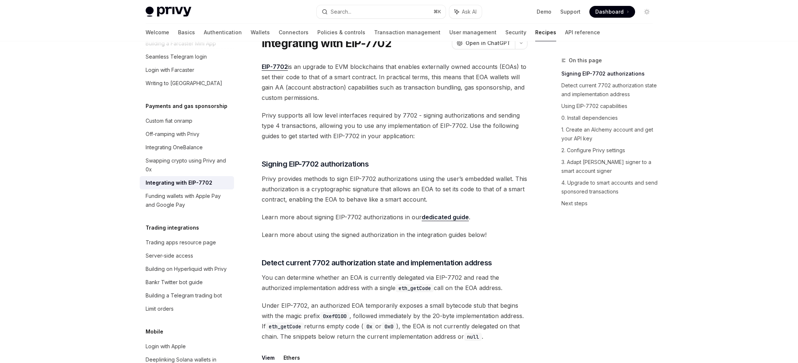
scroll to position [27, 0]
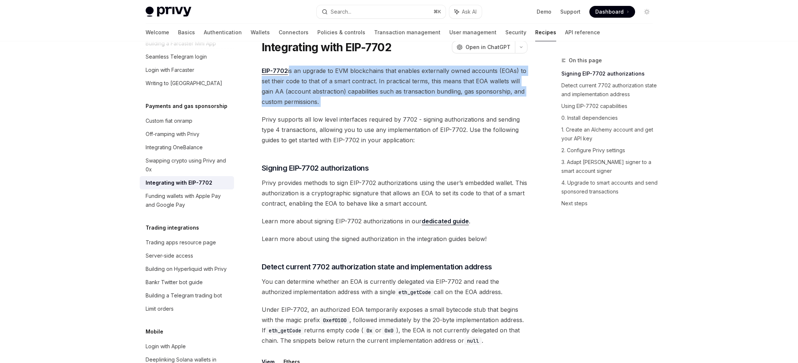
drag, startPoint x: 291, startPoint y: 66, endPoint x: 445, endPoint y: 106, distance: 158.8
click at [445, 106] on span "EIP-7702 is an upgrade to EVM blockchains that enables externally owned account…" at bounding box center [395, 86] width 266 height 41
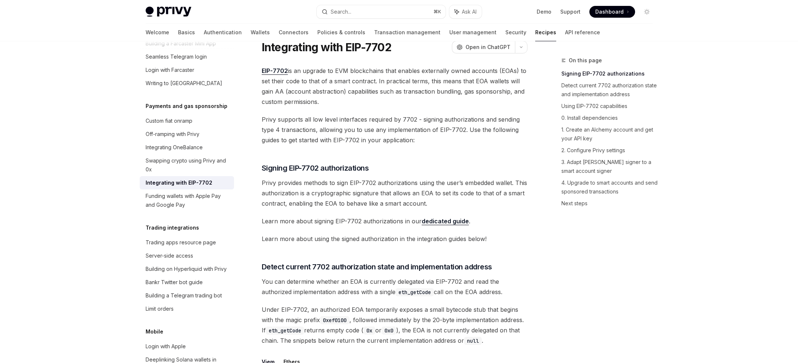
drag, startPoint x: 470, startPoint y: 106, endPoint x: 270, endPoint y: 71, distance: 203.5
click at [273, 72] on span "EIP-7702 is an upgrade to EVM blockchains that enables externally owned account…" at bounding box center [395, 86] width 266 height 41
click at [270, 71] on link "EIP-7702" at bounding box center [275, 71] width 26 height 8
click at [370, 90] on span "EIP-7702 is an upgrade to EVM blockchains that enables externally owned account…" at bounding box center [395, 86] width 266 height 41
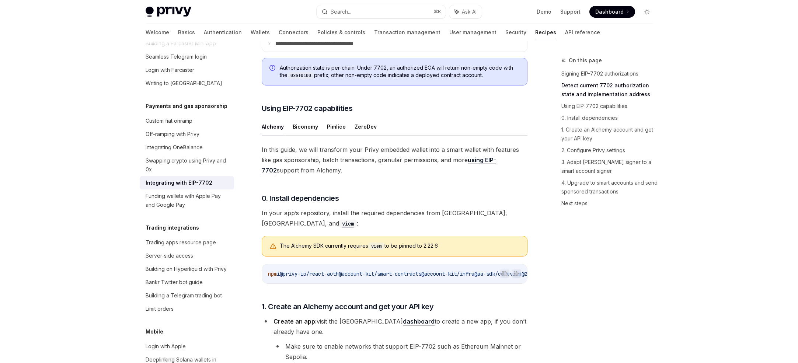
scroll to position [438, 0]
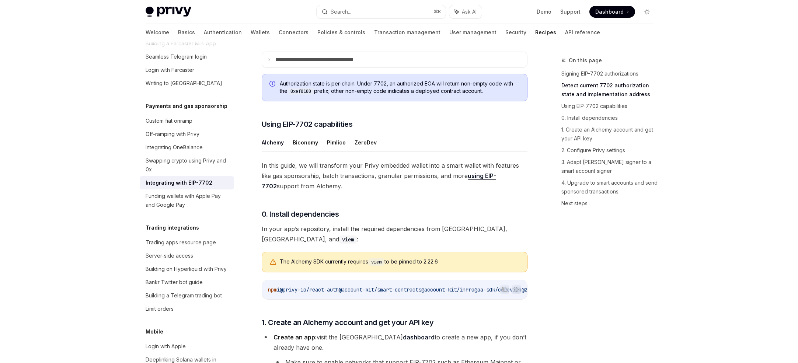
click at [338, 151] on button "Pimlico" at bounding box center [336, 142] width 19 height 17
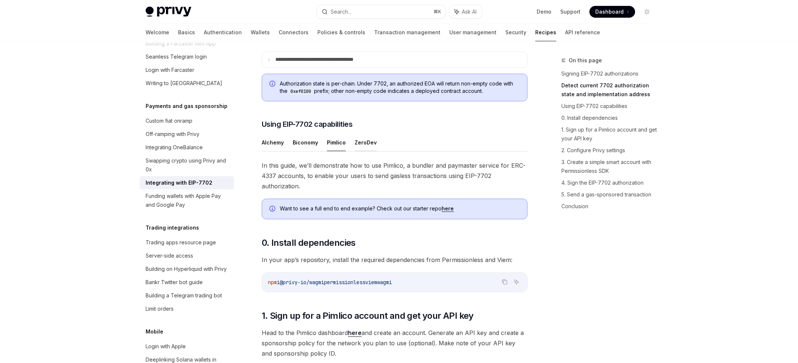
click at [364, 151] on button "ZeroDev" at bounding box center [365, 142] width 22 height 17
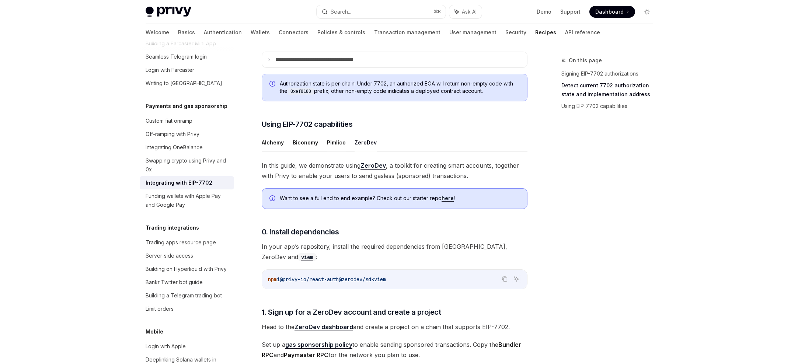
click at [341, 151] on button "Pimlico" at bounding box center [336, 142] width 19 height 17
type textarea "*"
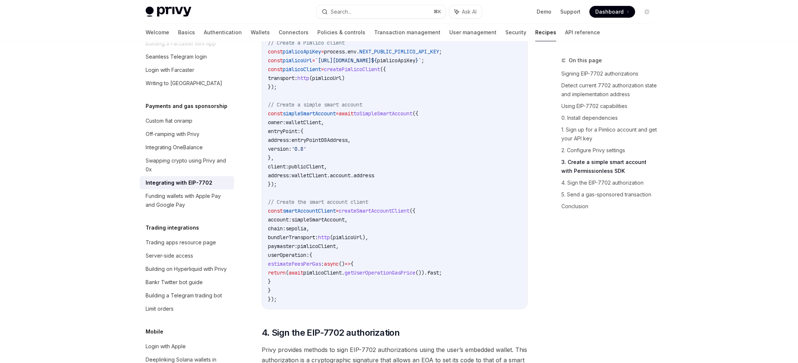
scroll to position [1400, 0]
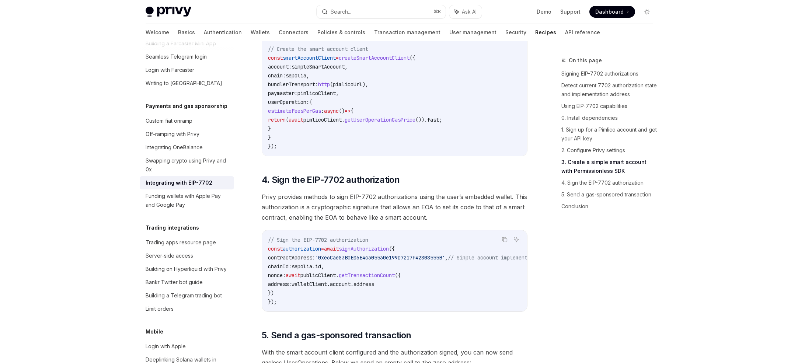
click at [347, 243] on span "// Sign the EIP-7702 authorization" at bounding box center [318, 240] width 100 height 7
